Goal: Check status: Verify the current state of an ongoing process or item

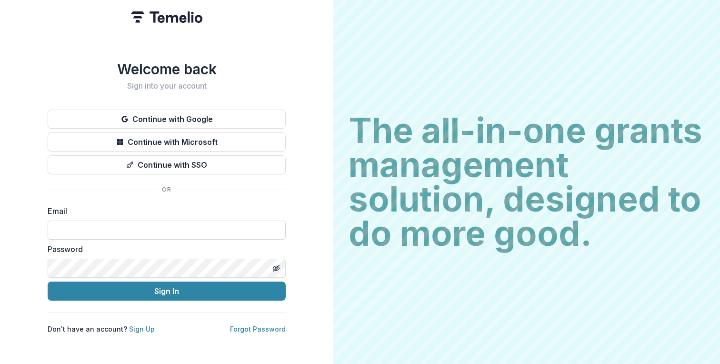
click at [121, 230] on input at bounding box center [167, 230] width 238 height 19
type input "**********"
click at [48, 282] on button "Sign In" at bounding box center [167, 291] width 238 height 19
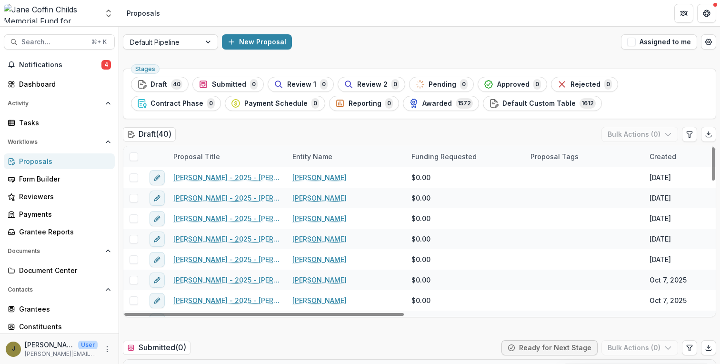
click at [303, 152] on div "Entity Name" at bounding box center [312, 157] width 51 height 10
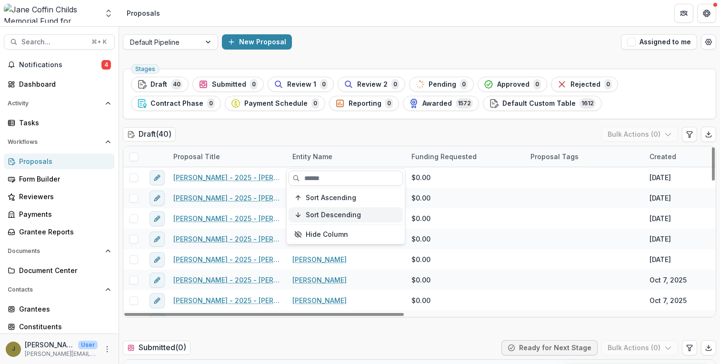
click at [306, 210] on button "Sort Descending" at bounding box center [346, 214] width 114 height 15
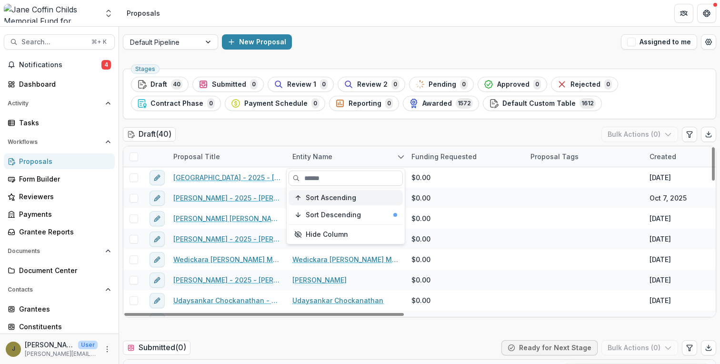
click at [313, 199] on span "Sort Ascending" at bounding box center [331, 198] width 51 height 8
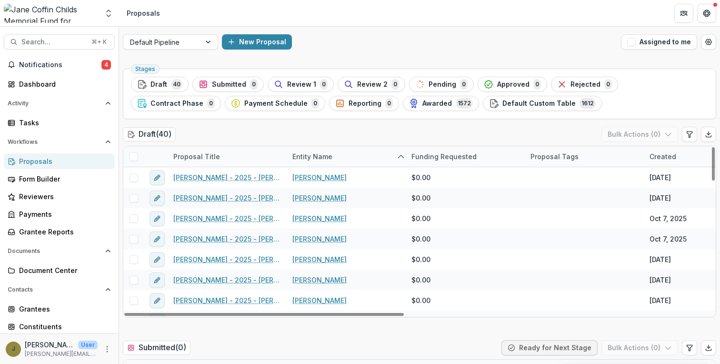
click at [313, 130] on div "Draft ( 40 ) Bulk Actions ( 0 )" at bounding box center [420, 136] width 594 height 19
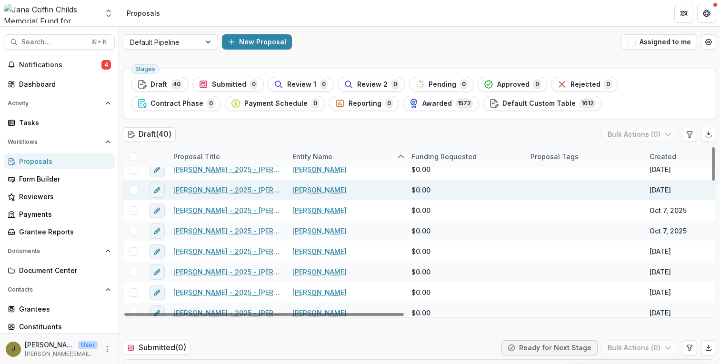
scroll to position [9, 0]
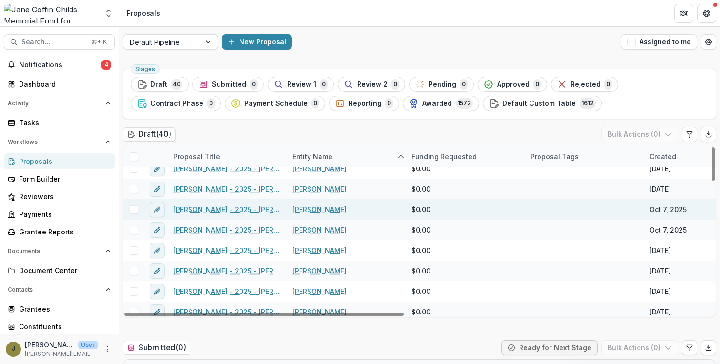
click at [244, 209] on link "Alexandra Fischbach - 2025 - Jane Coffin Childs Memorial Fund - Fellowship Appl…" at bounding box center [227, 209] width 108 height 10
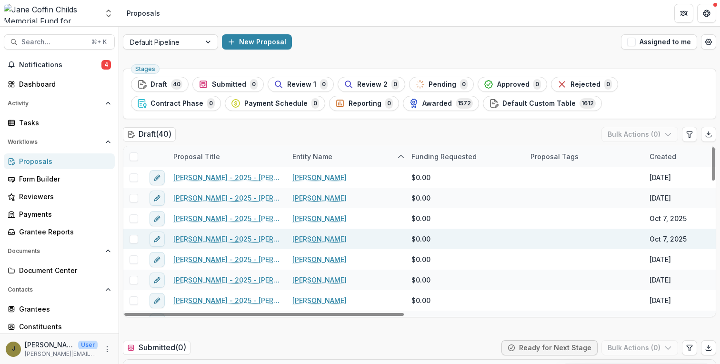
click at [217, 238] on link "Alexandra Fischbach - 2025 - Jane Coffin Childs Memorial Fund - Fellowship Appl…" at bounding box center [227, 239] width 108 height 10
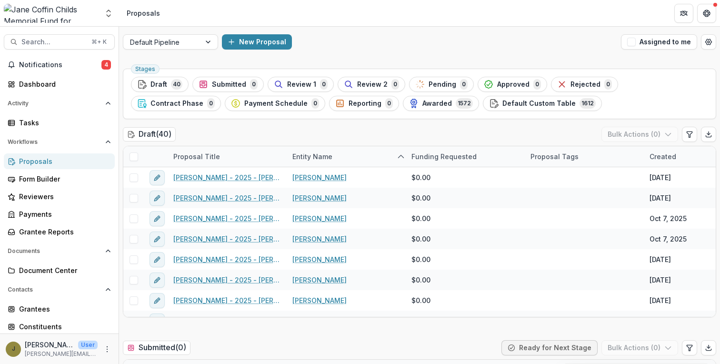
click at [53, 13] on img at bounding box center [51, 13] width 94 height 19
click at [110, 11] on polyline "Open entity switcher" at bounding box center [109, 11] width 4 height 2
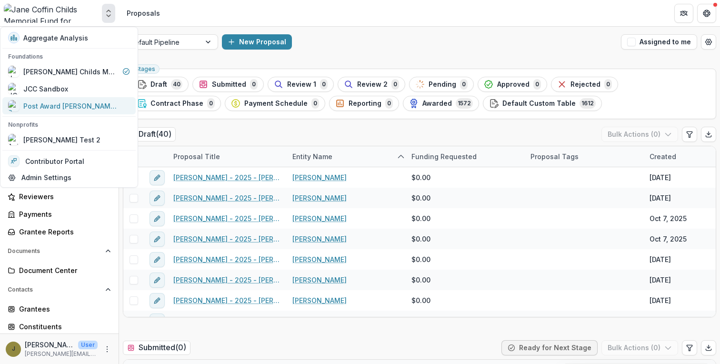
click at [50, 104] on div "Post Award Jane Coffin Childs Memorial Fund" at bounding box center [70, 106] width 95 height 10
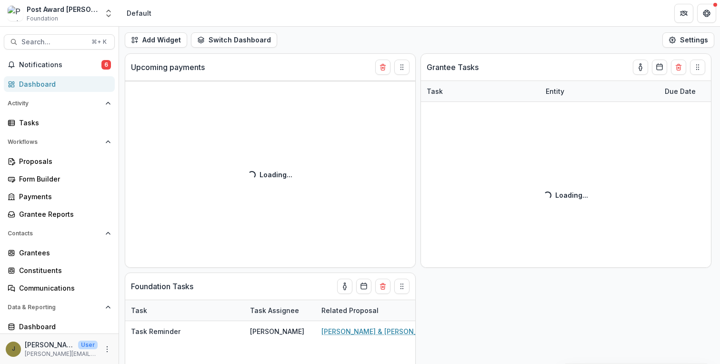
select select "**********"
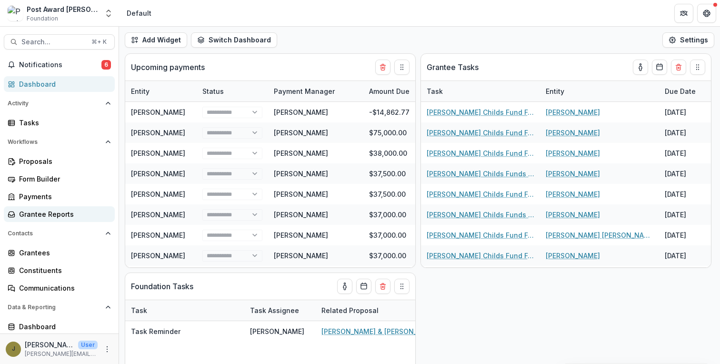
click at [42, 213] on div "Grantee Reports" at bounding box center [63, 214] width 88 height 10
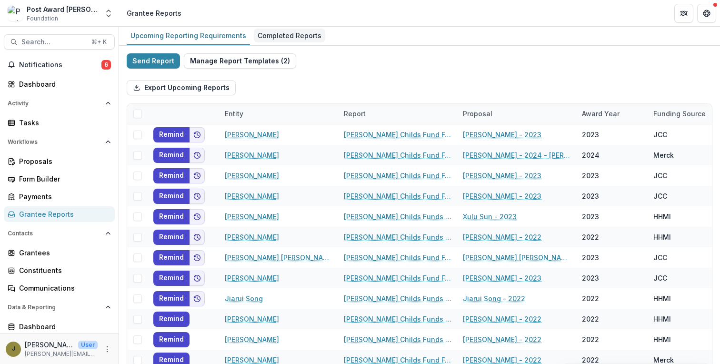
click at [275, 33] on div "Completed Reports" at bounding box center [289, 36] width 71 height 14
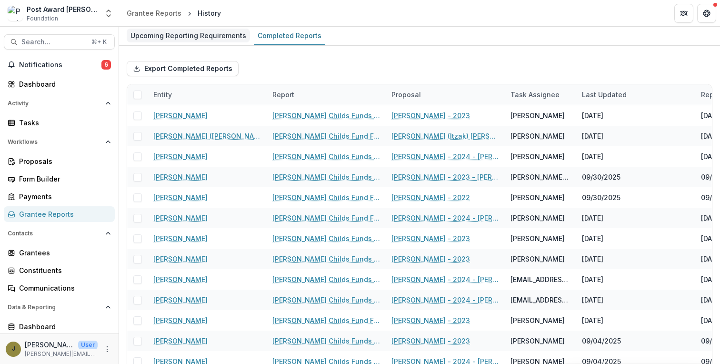
click at [211, 38] on div "Upcoming Reporting Requirements" at bounding box center [188, 36] width 123 height 14
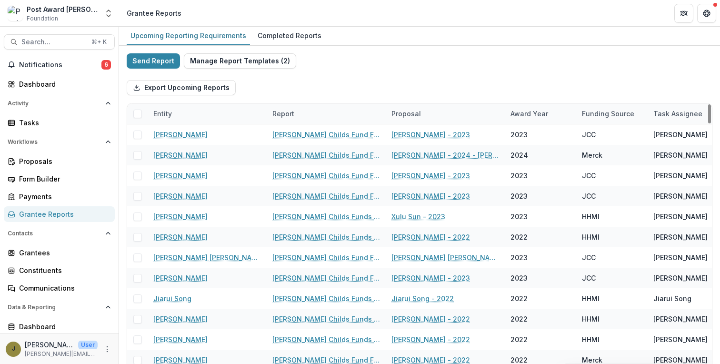
click at [282, 113] on div "Report" at bounding box center [283, 114] width 33 height 10
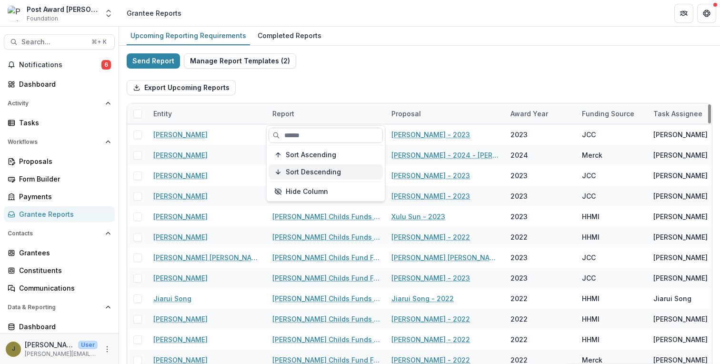
click at [340, 170] on div "Sort Descending" at bounding box center [331, 172] width 91 height 8
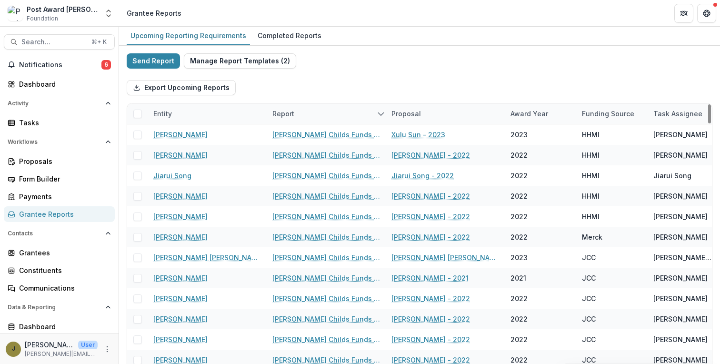
click at [352, 87] on div "Export Upcoming Reports" at bounding box center [420, 87] width 586 height 30
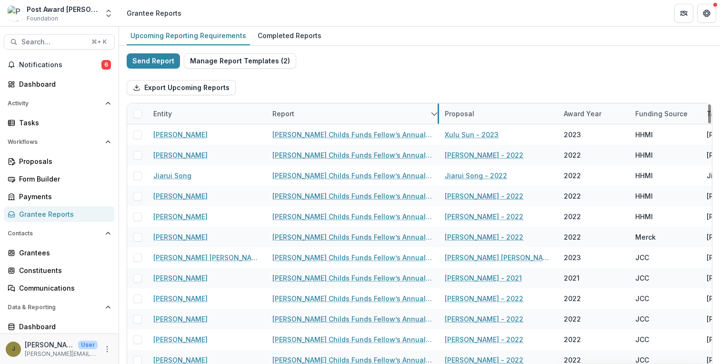
drag, startPoint x: 385, startPoint y: 115, endPoint x: 450, endPoint y: 115, distance: 64.3
